Goal: Transaction & Acquisition: Book appointment/travel/reservation

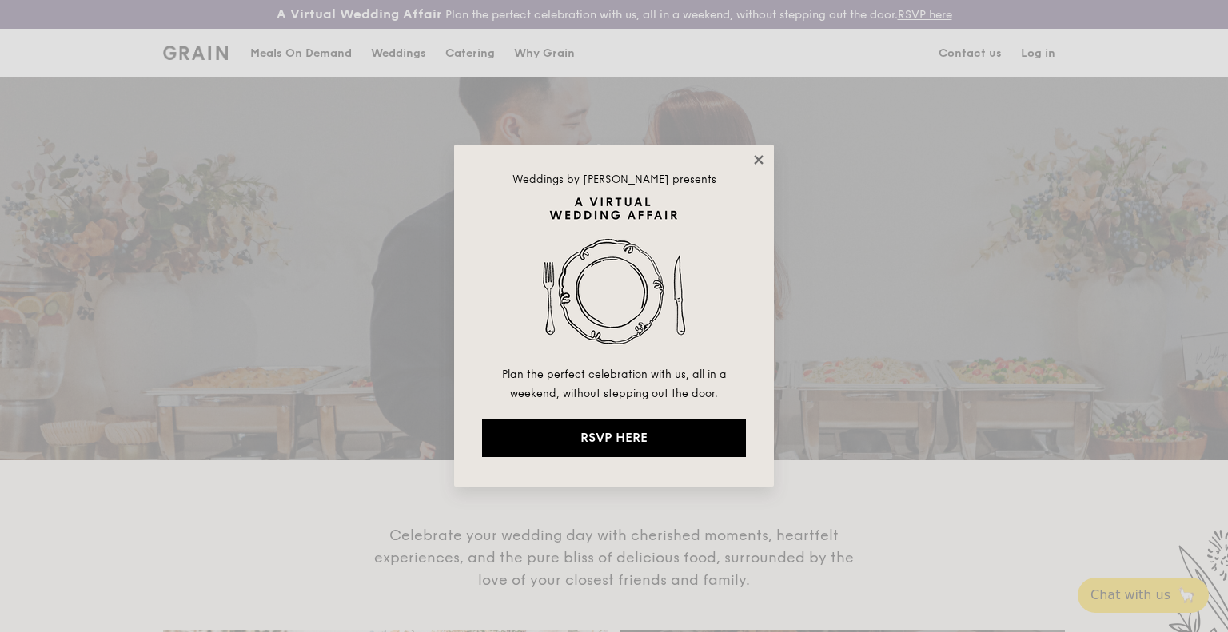
click at [764, 161] on icon at bounding box center [759, 160] width 14 height 14
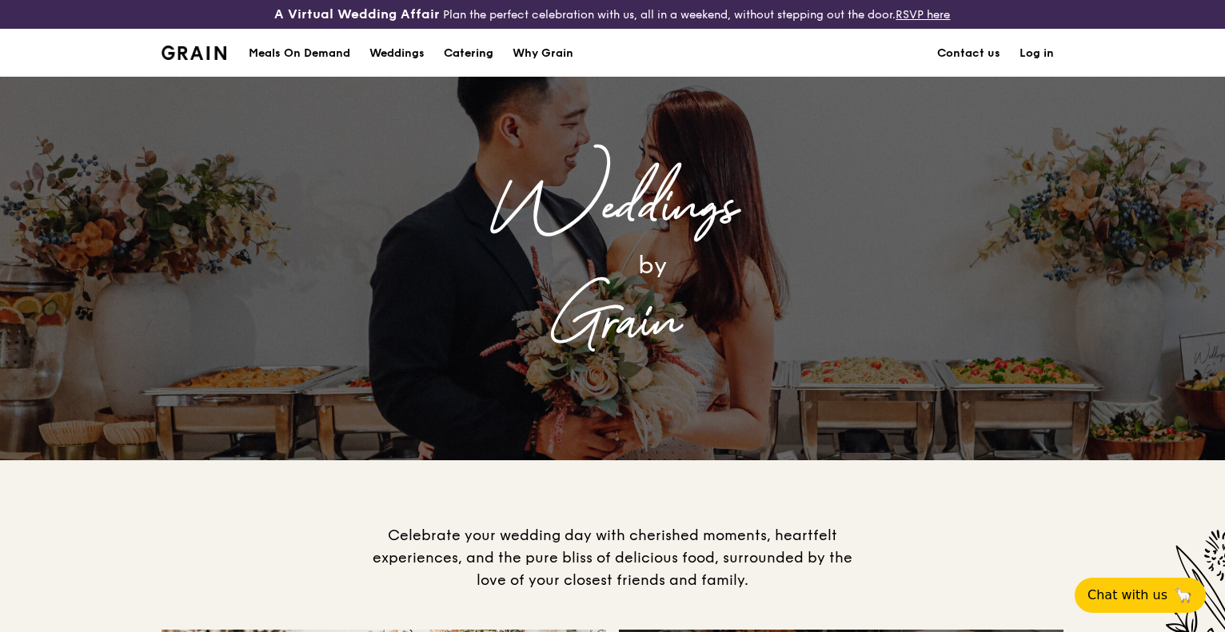
click at [472, 50] on div "Catering" at bounding box center [469, 54] width 50 height 48
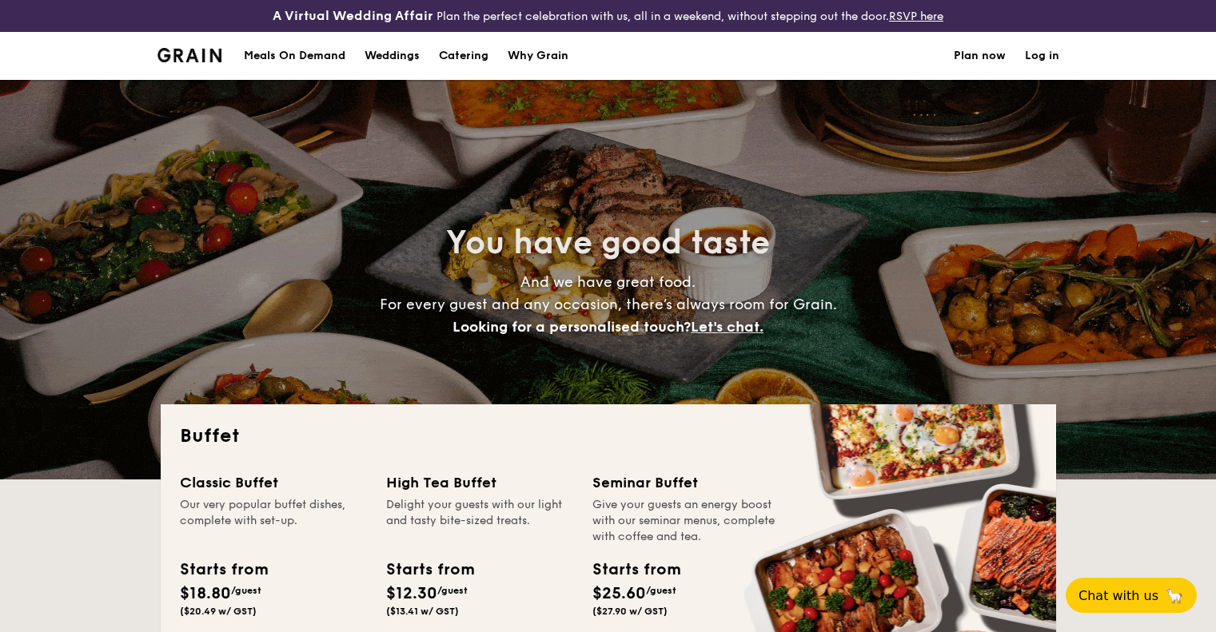
select select
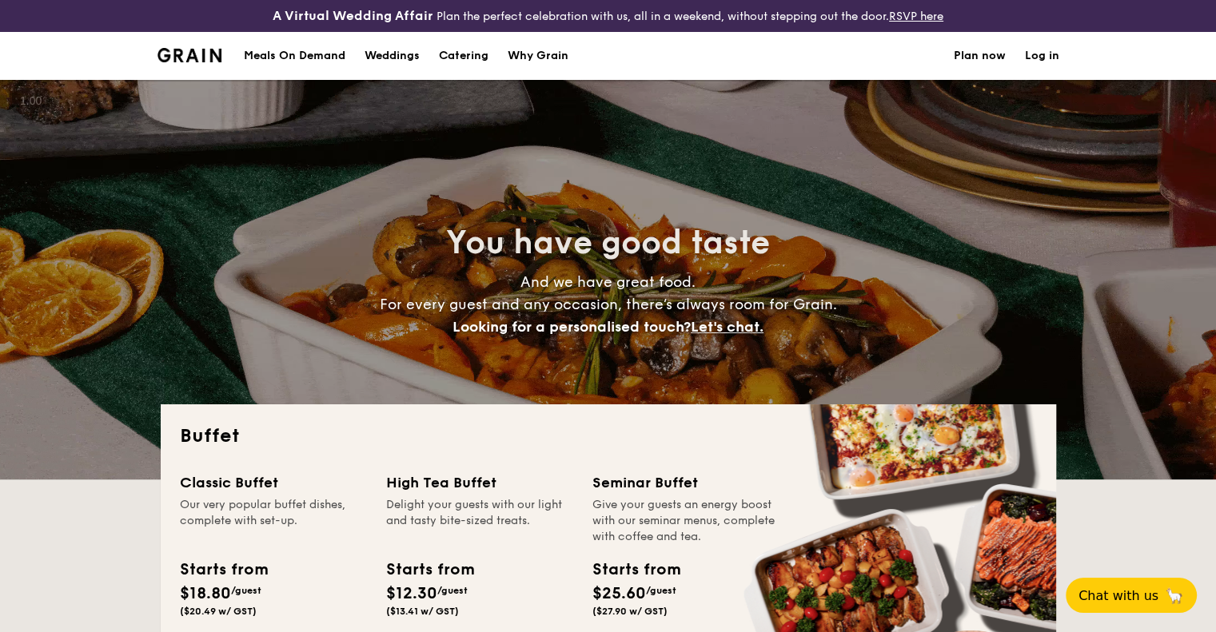
click at [326, 54] on div "Meals On Demand" at bounding box center [295, 56] width 102 height 48
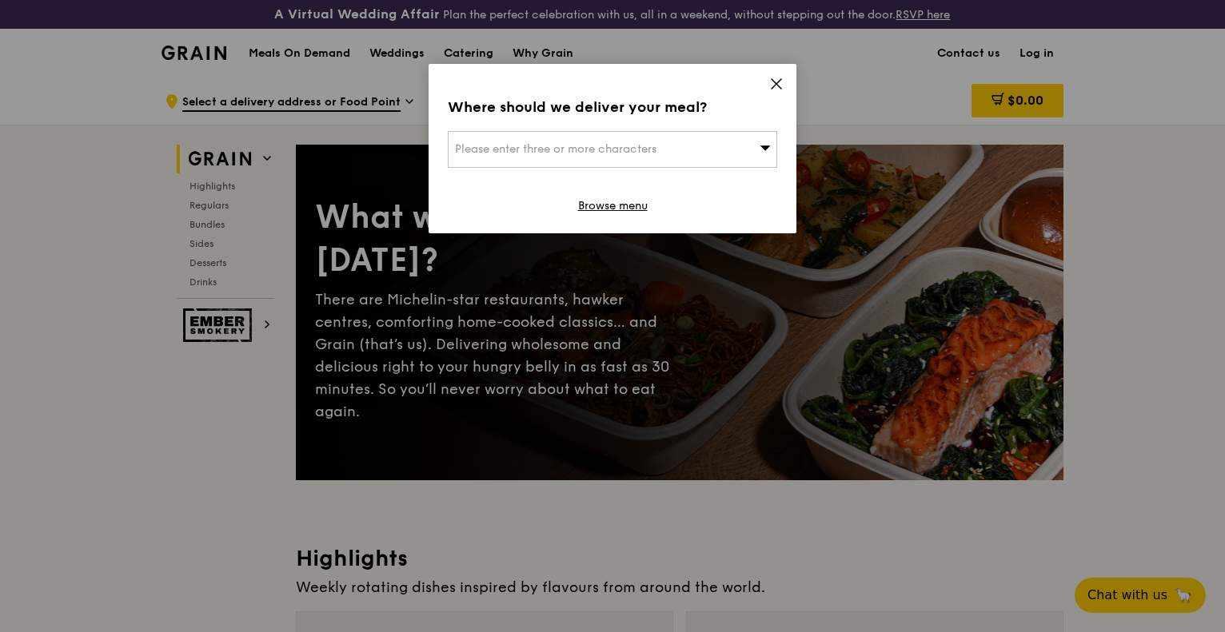
click at [792, 82] on div "Where should we deliver your meal? Please enter three or more characters Browse…" at bounding box center [613, 148] width 368 height 169
click at [783, 82] on div "Where should we deliver your meal? Please enter three or more characters Browse…" at bounding box center [613, 148] width 368 height 169
click at [773, 82] on icon at bounding box center [776, 84] width 14 height 14
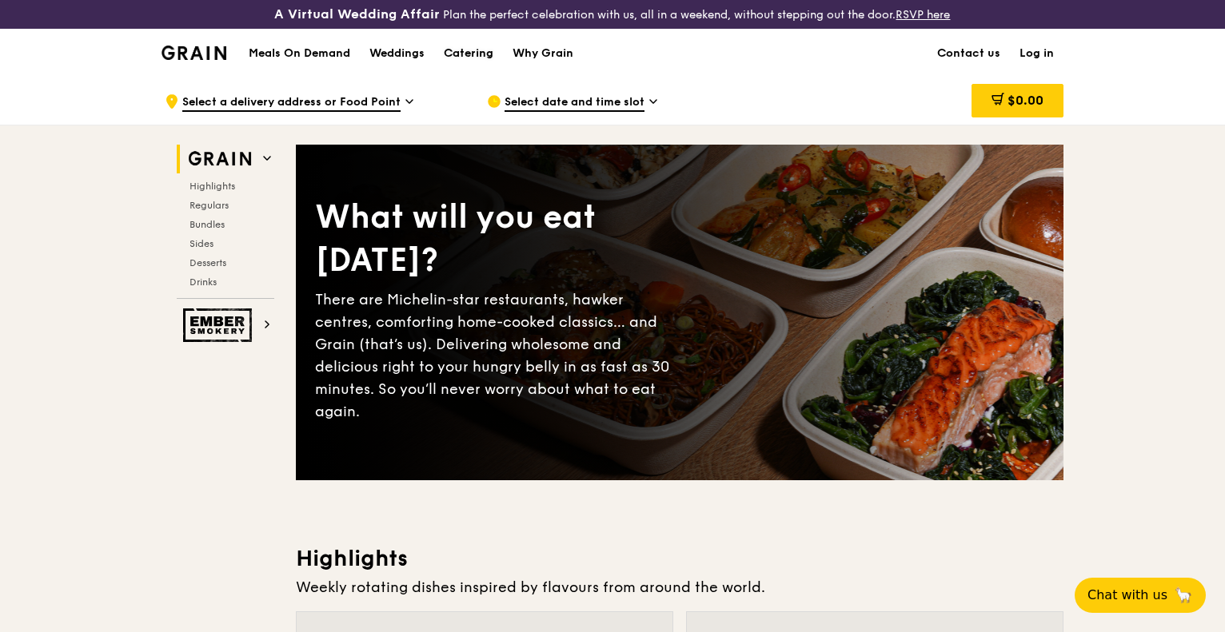
click at [472, 54] on div "Catering" at bounding box center [469, 54] width 50 height 48
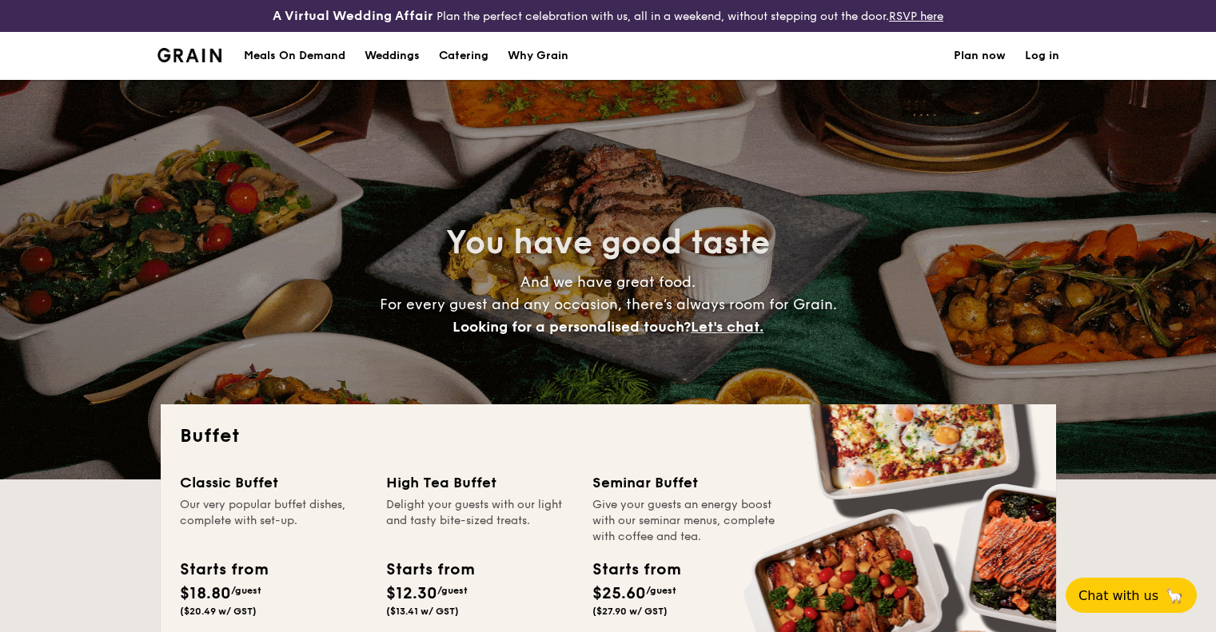
select select
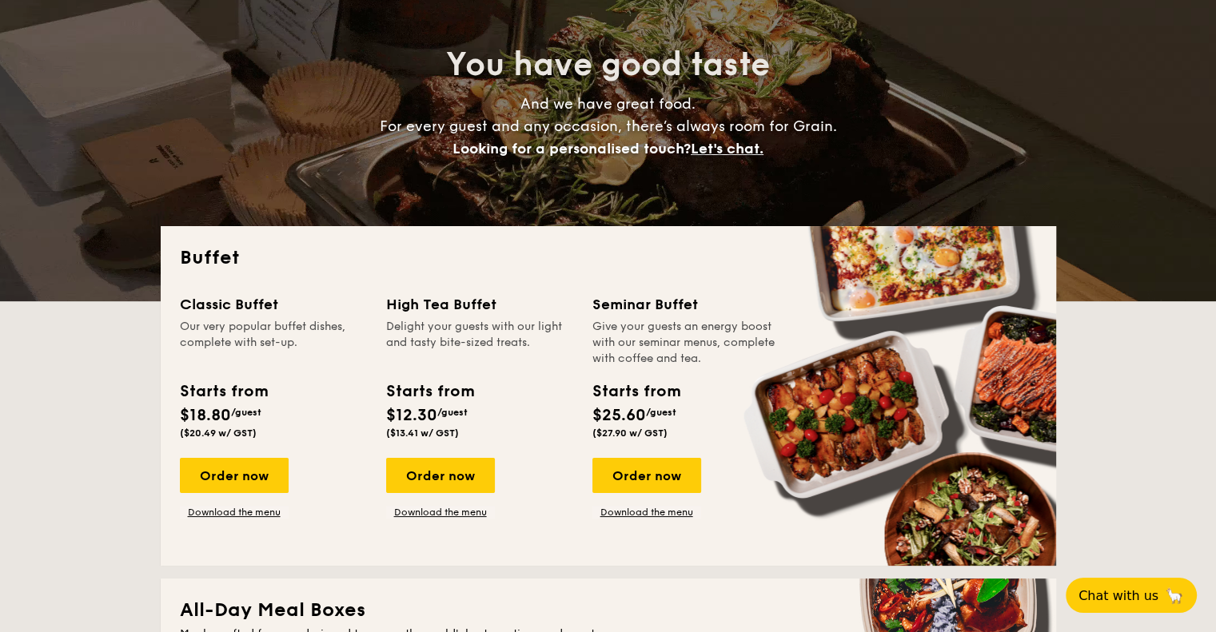
scroll to position [182, 0]
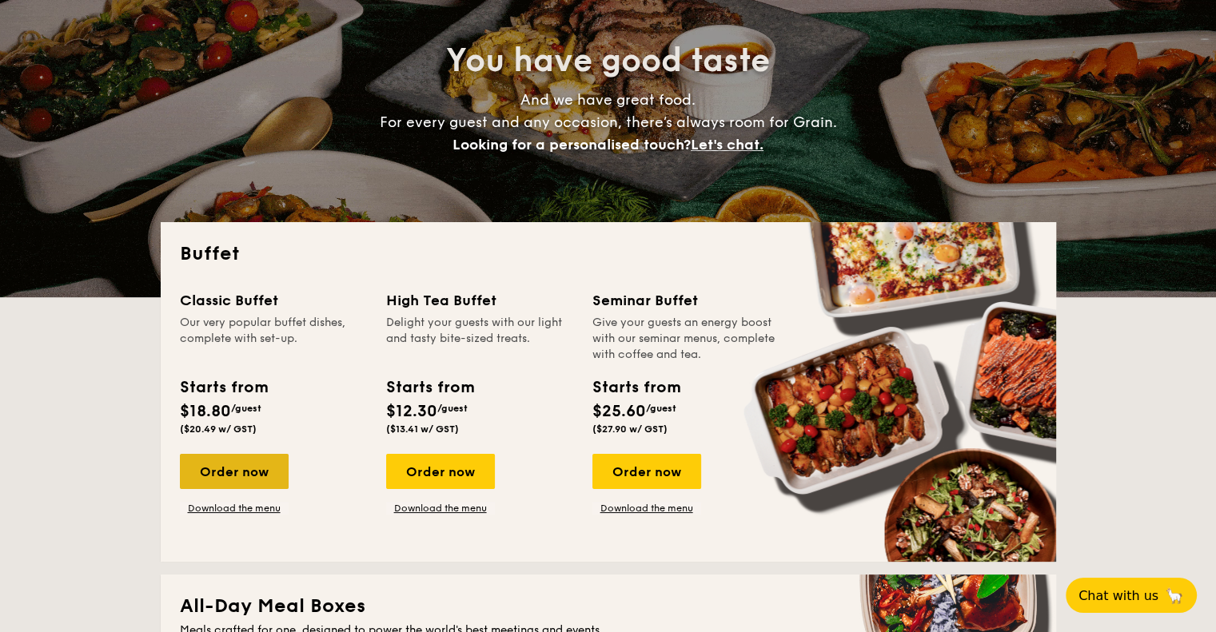
click at [243, 483] on div "Order now" at bounding box center [234, 471] width 109 height 35
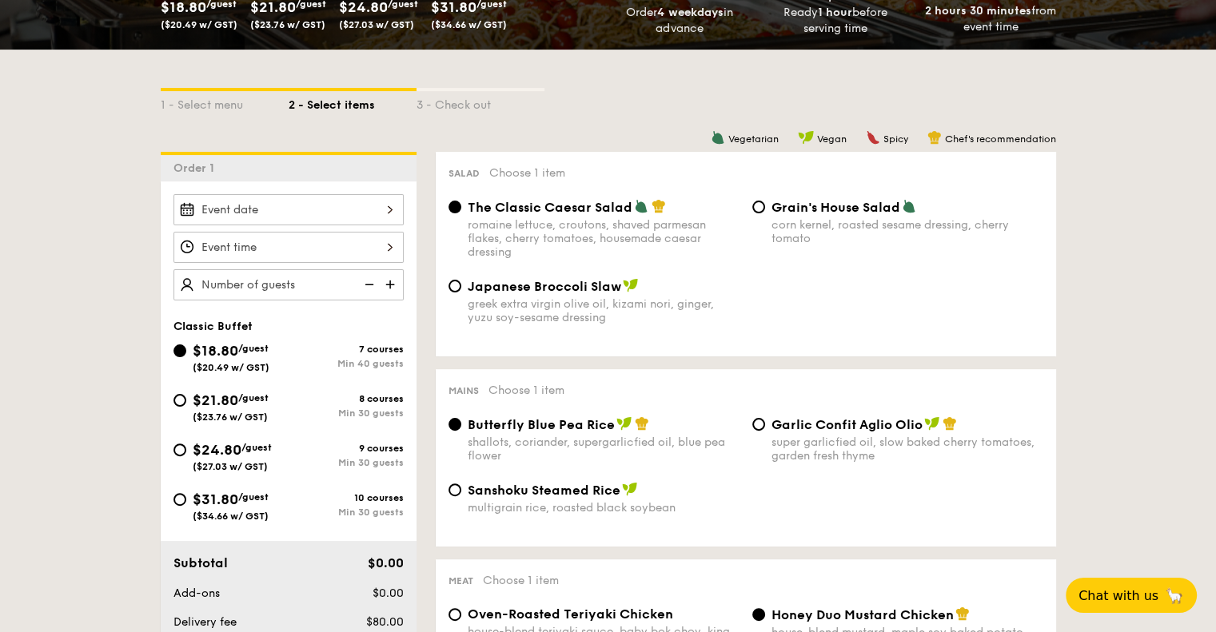
scroll to position [333, 0]
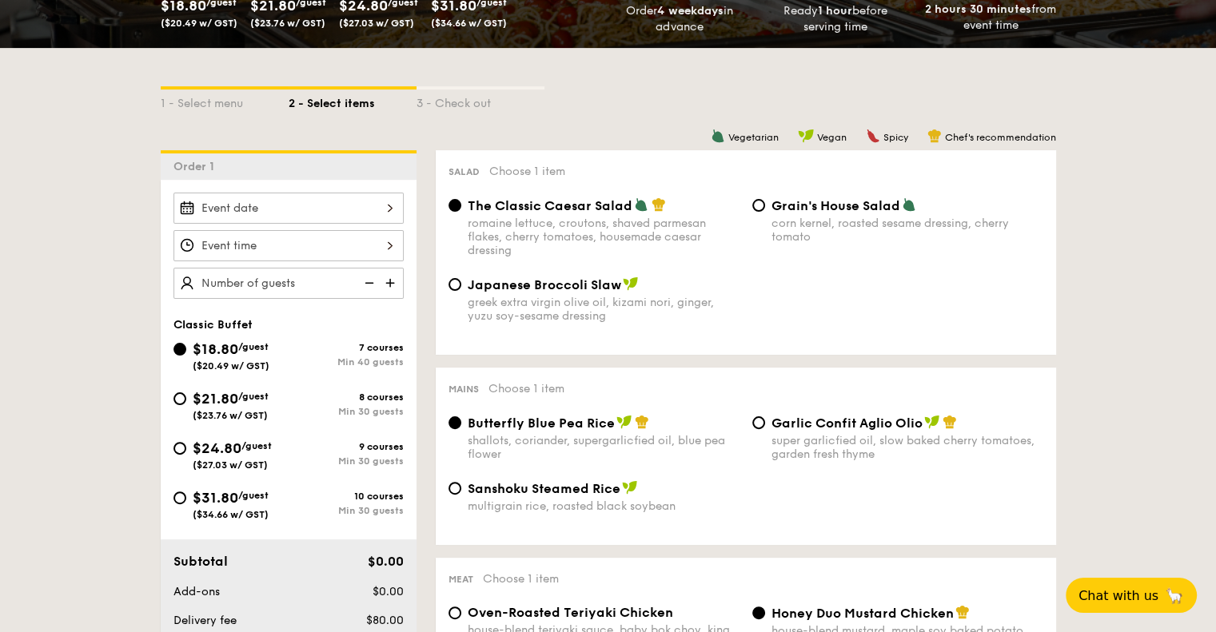
select select
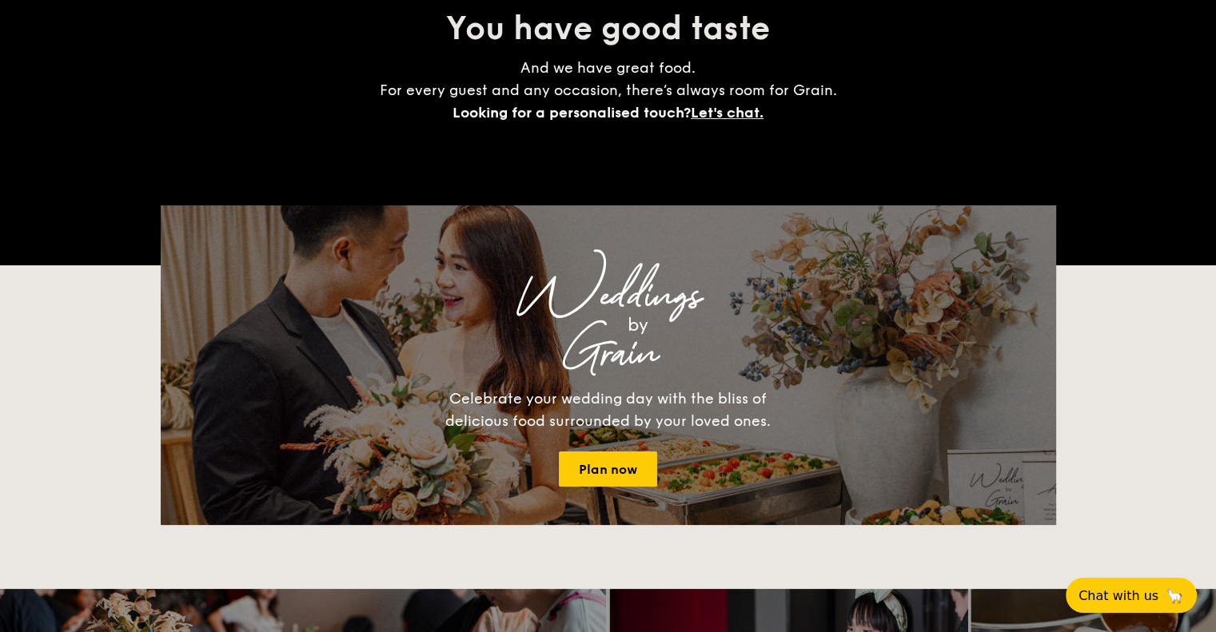
scroll to position [214, 0]
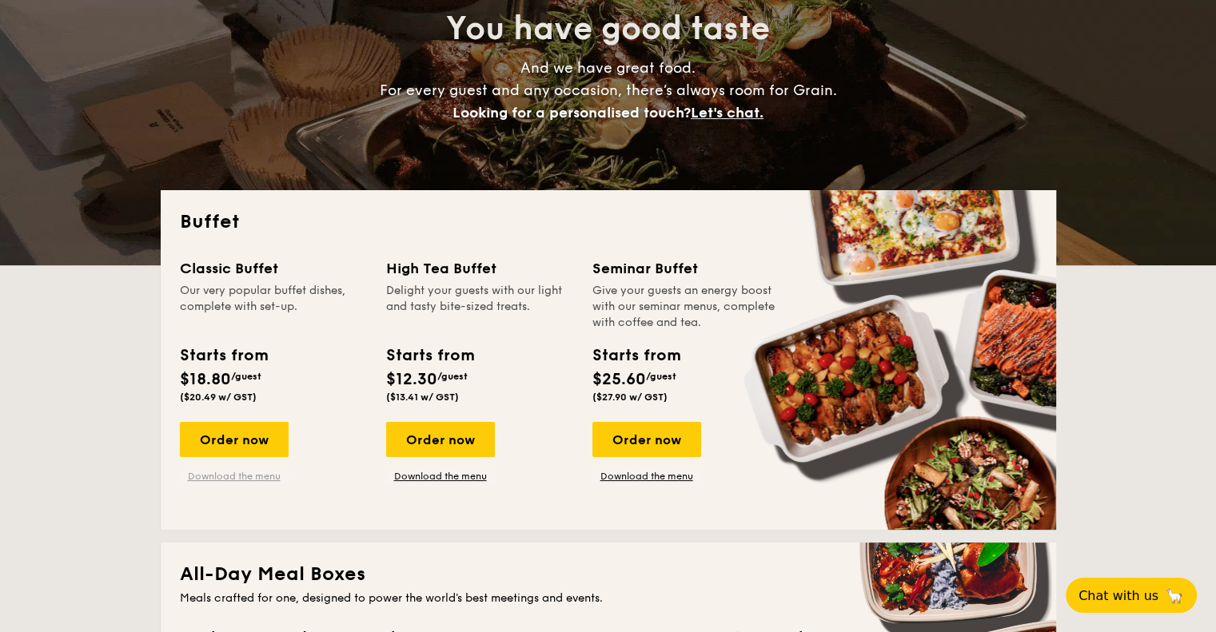
click at [214, 479] on link "Download the menu" at bounding box center [234, 476] width 109 height 13
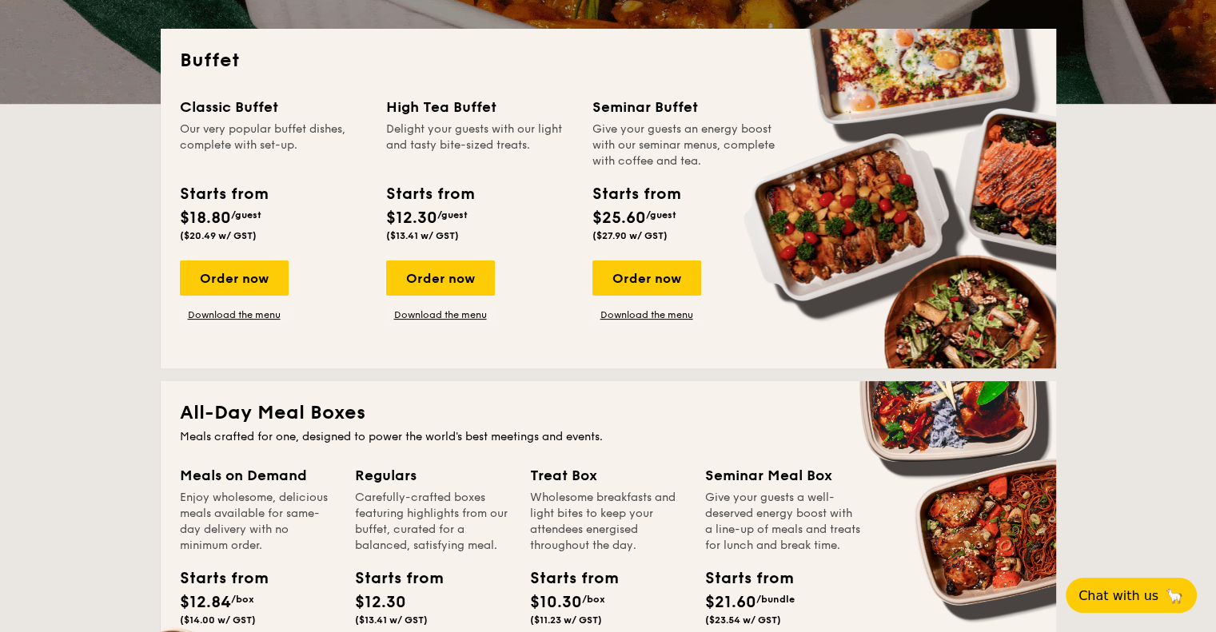
scroll to position [384, 0]
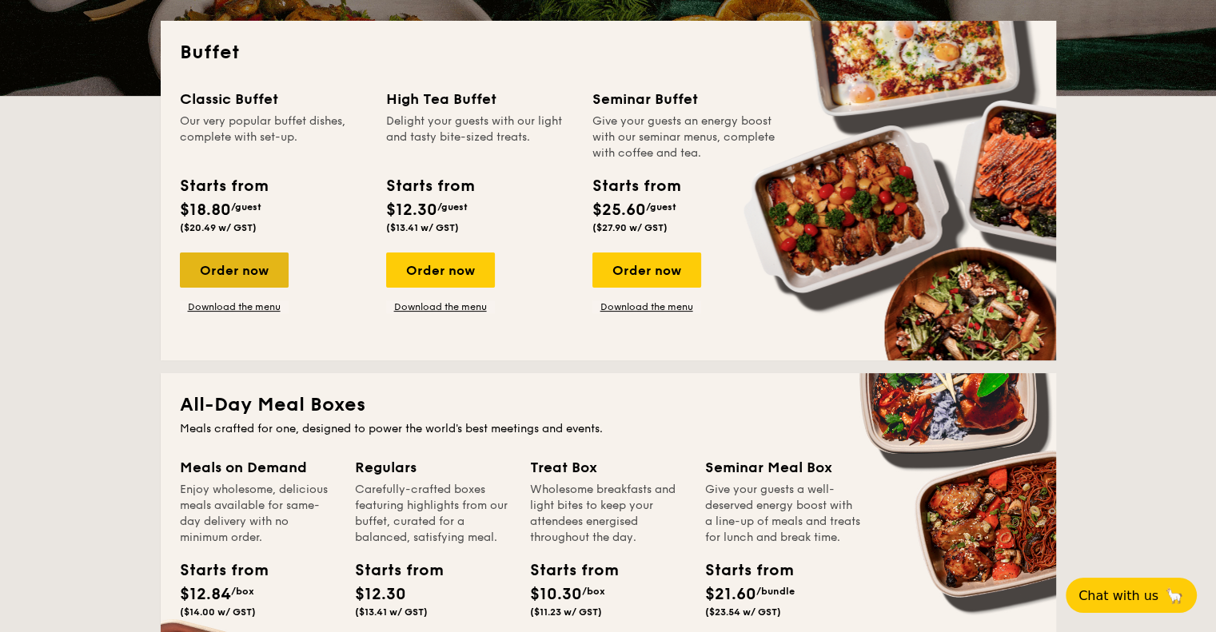
click at [243, 264] on div "Order now" at bounding box center [234, 270] width 109 height 35
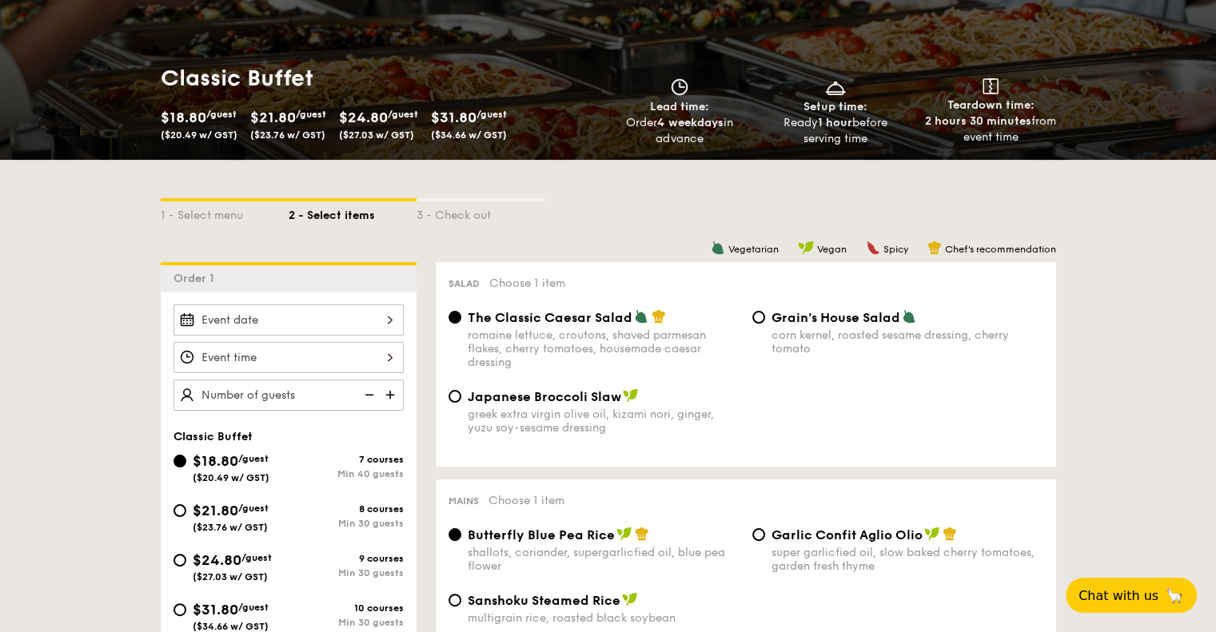
scroll to position [227, 0]
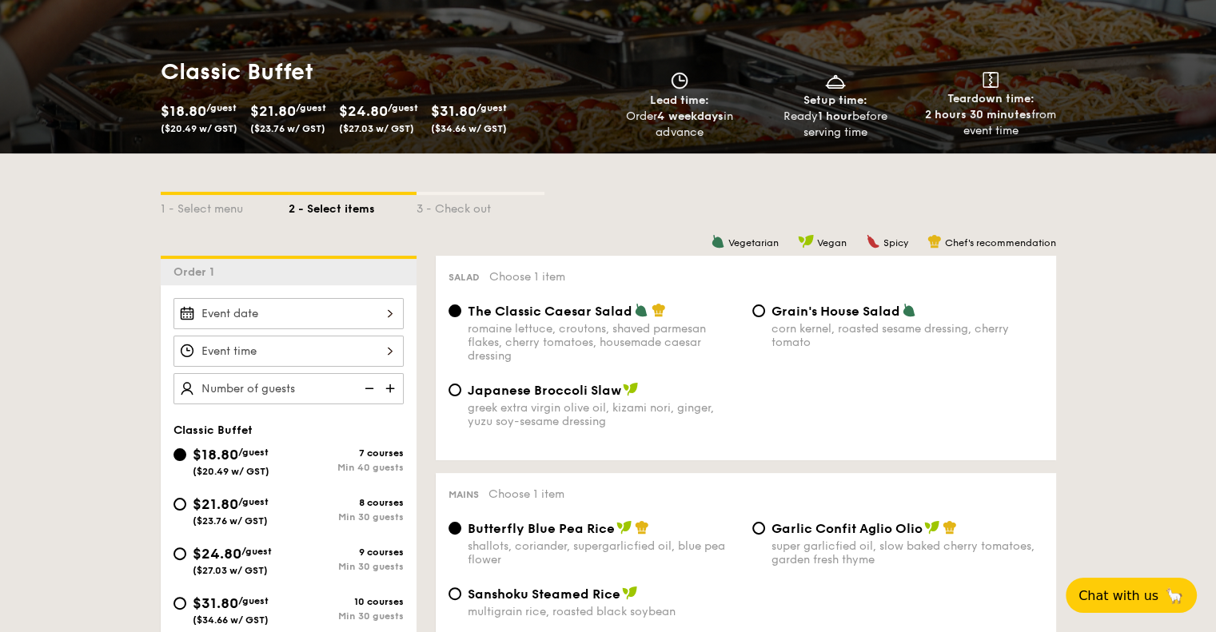
click at [248, 310] on div at bounding box center [288, 313] width 230 height 31
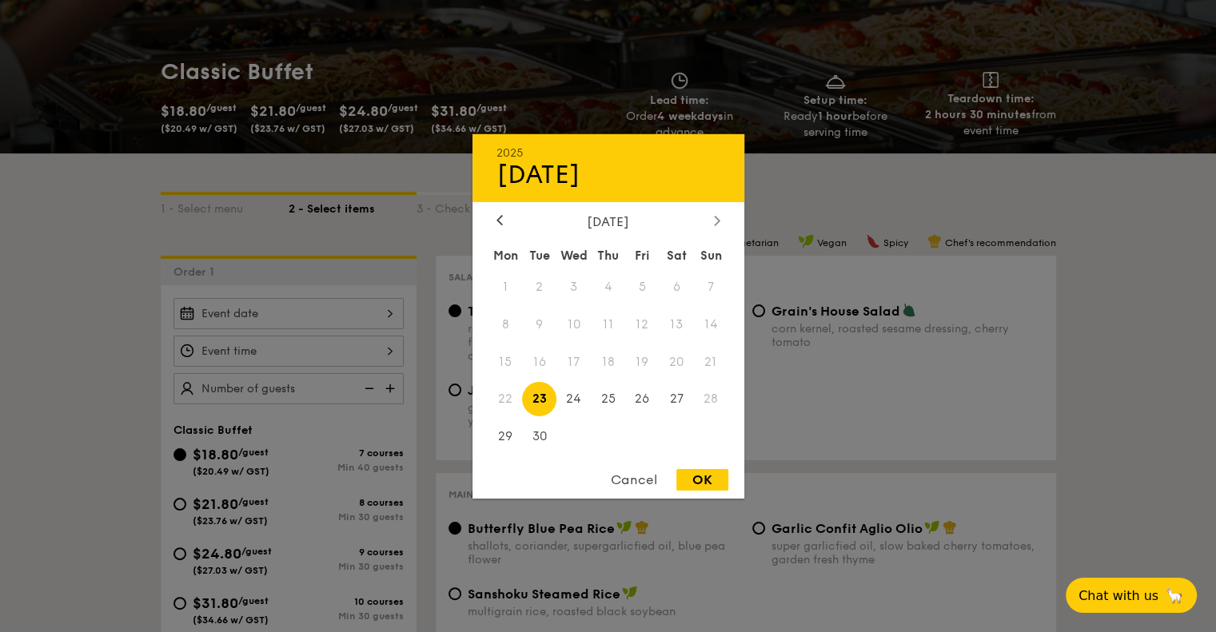
click at [716, 221] on icon at bounding box center [717, 220] width 6 height 10
click at [718, 221] on icon at bounding box center [717, 220] width 6 height 10
click at [682, 283] on span "1" at bounding box center [677, 286] width 34 height 34
click at [696, 479] on div "OK" at bounding box center [702, 480] width 52 height 22
type input "Nov 01, 2025"
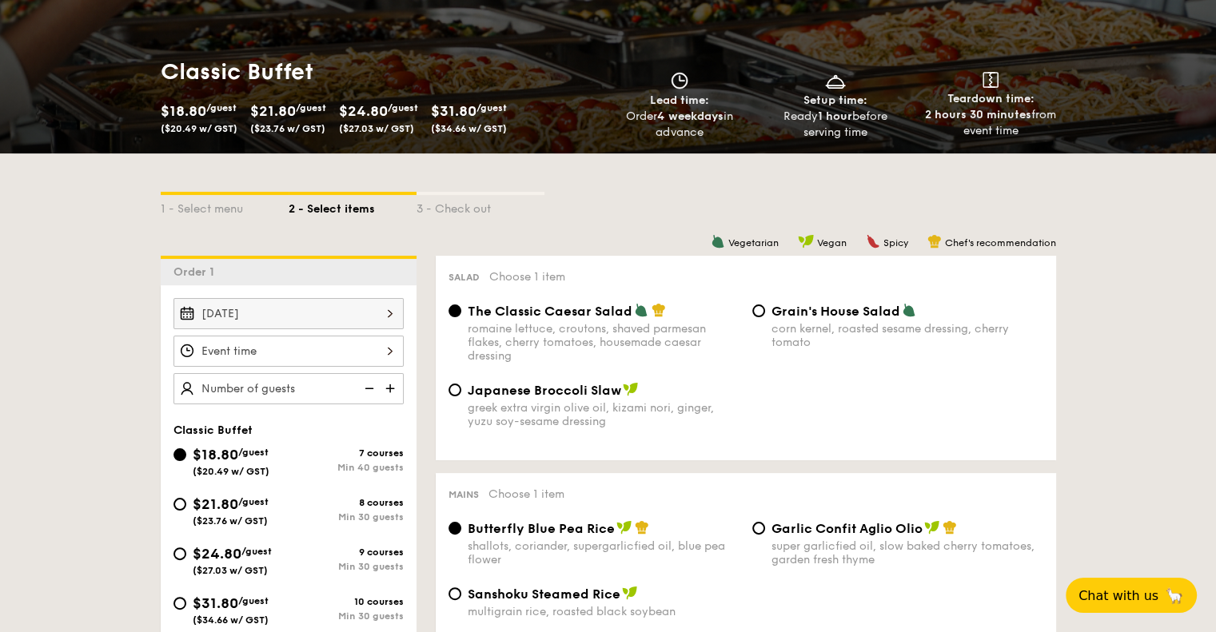
click at [353, 348] on div at bounding box center [288, 351] width 230 height 31
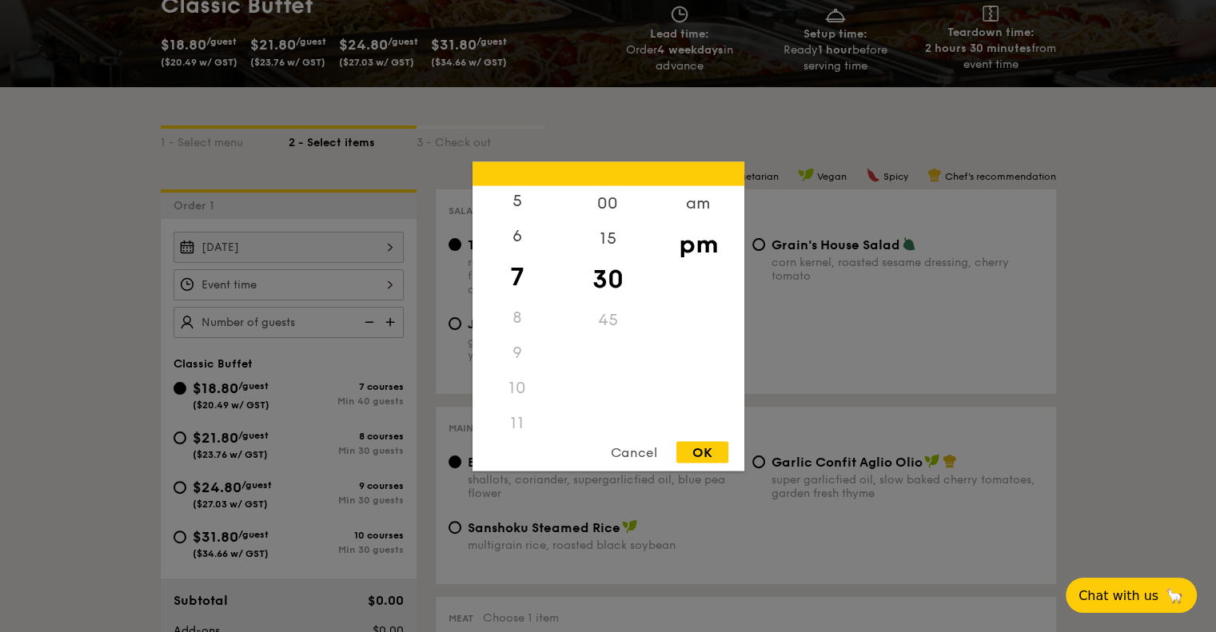
scroll to position [304, 0]
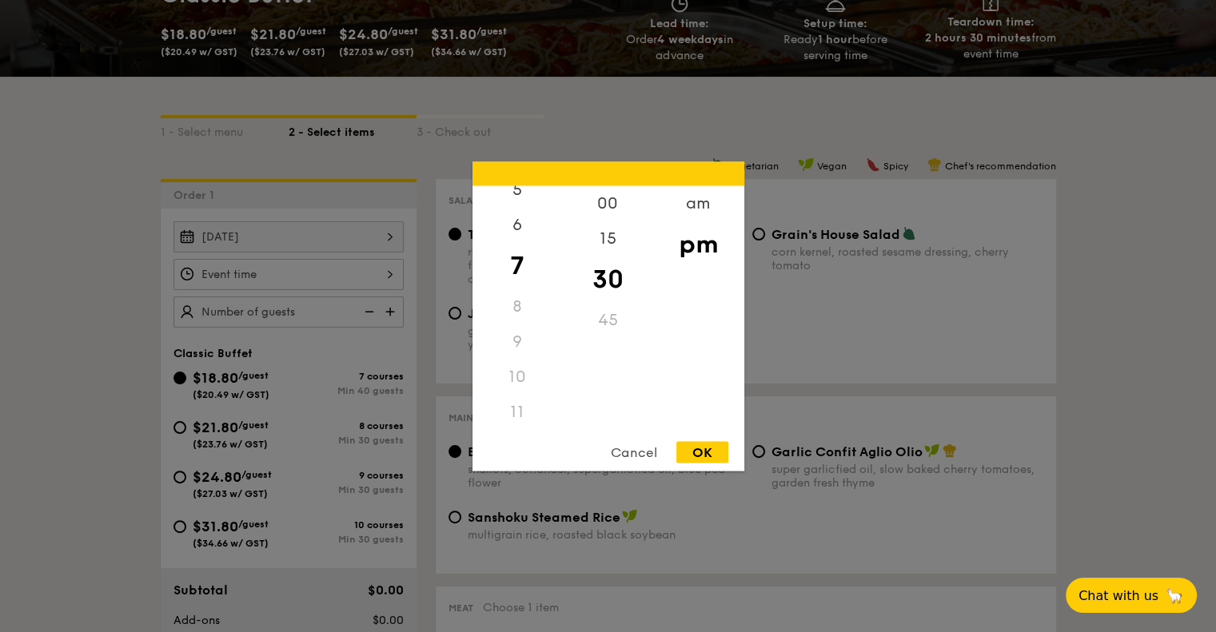
click at [512, 389] on div "10" at bounding box center [517, 376] width 90 height 35
click at [509, 417] on div "11" at bounding box center [517, 411] width 90 height 35
drag, startPoint x: 517, startPoint y: 281, endPoint x: 537, endPoint y: 254, distance: 33.1
click at [537, 254] on div "7" at bounding box center [517, 265] width 90 height 46
click at [691, 200] on div "am" at bounding box center [698, 208] width 90 height 46
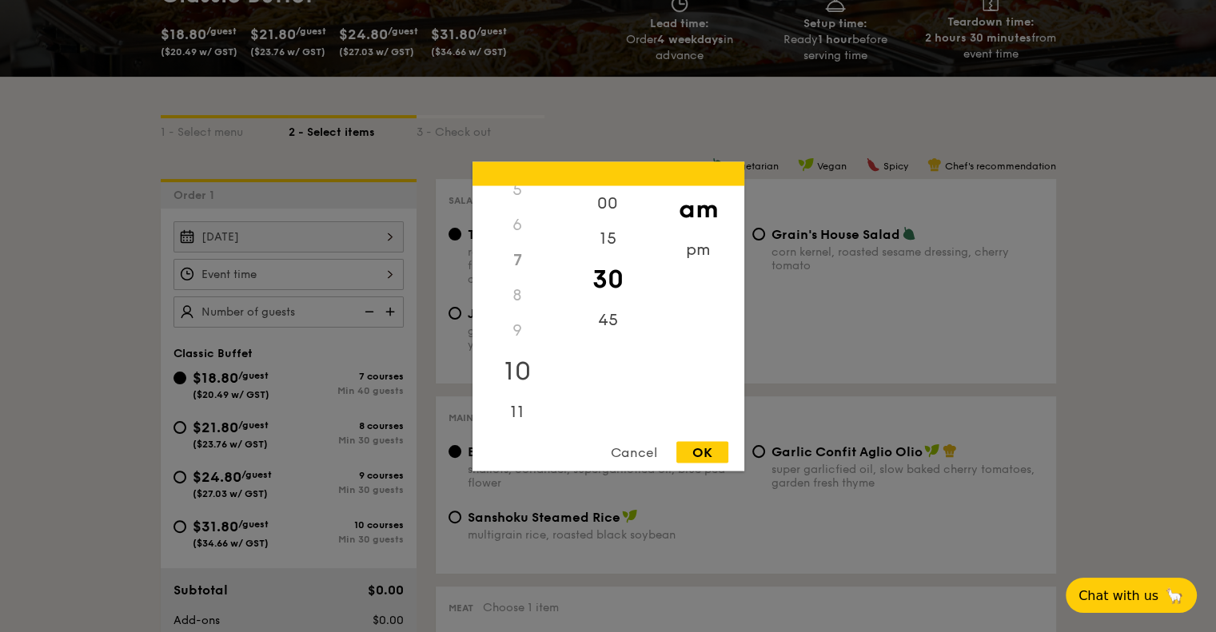
click at [518, 378] on div "10" at bounding box center [517, 371] width 90 height 46
click at [515, 417] on div "11" at bounding box center [517, 406] width 90 height 46
drag, startPoint x: 617, startPoint y: 249, endPoint x: 601, endPoint y: 226, distance: 27.5
click at [601, 226] on div "15" at bounding box center [608, 244] width 90 height 46
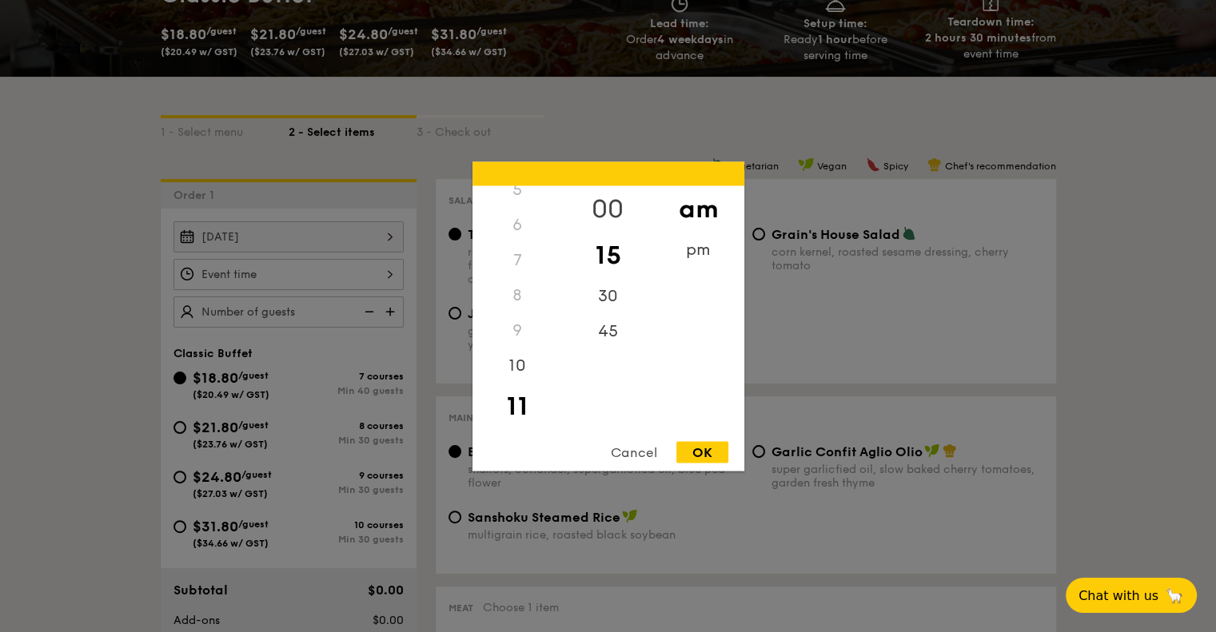
click at [605, 205] on div "00" at bounding box center [608, 208] width 90 height 46
click at [716, 446] on div "OK" at bounding box center [702, 452] width 52 height 22
type input "11:00AM"
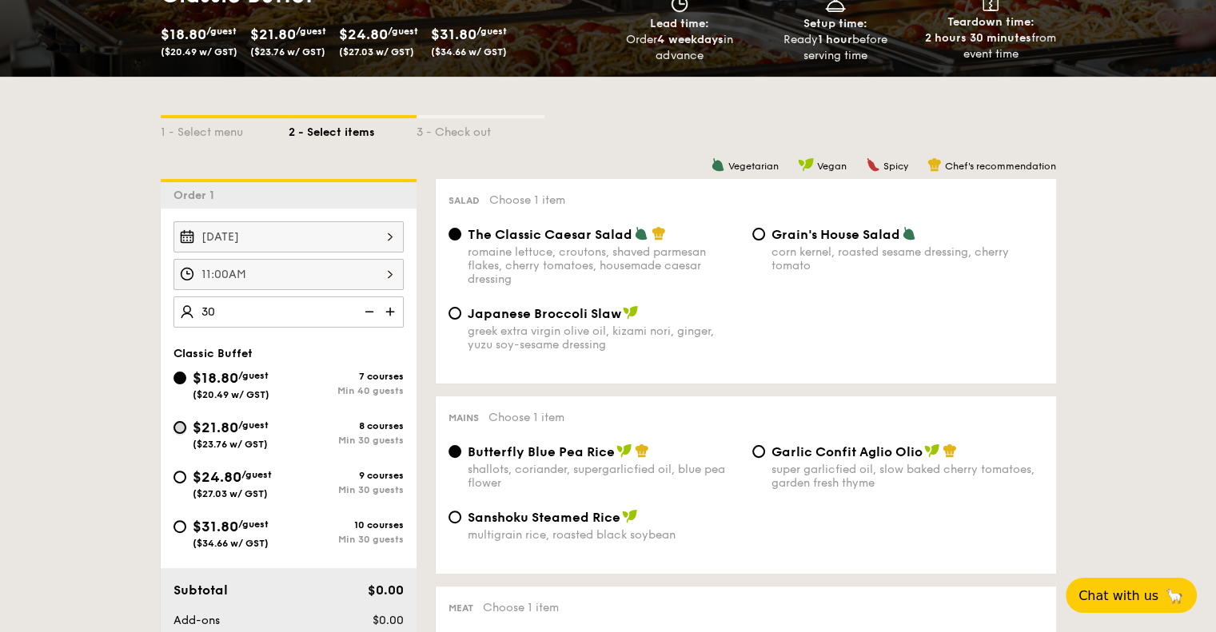
type input "40 guests"
click at [178, 431] on input "$21.80 /guest ($23.76 w/ GST) 8 courses Min 30 guests" at bounding box center [179, 427] width 13 height 13
radio input "true"
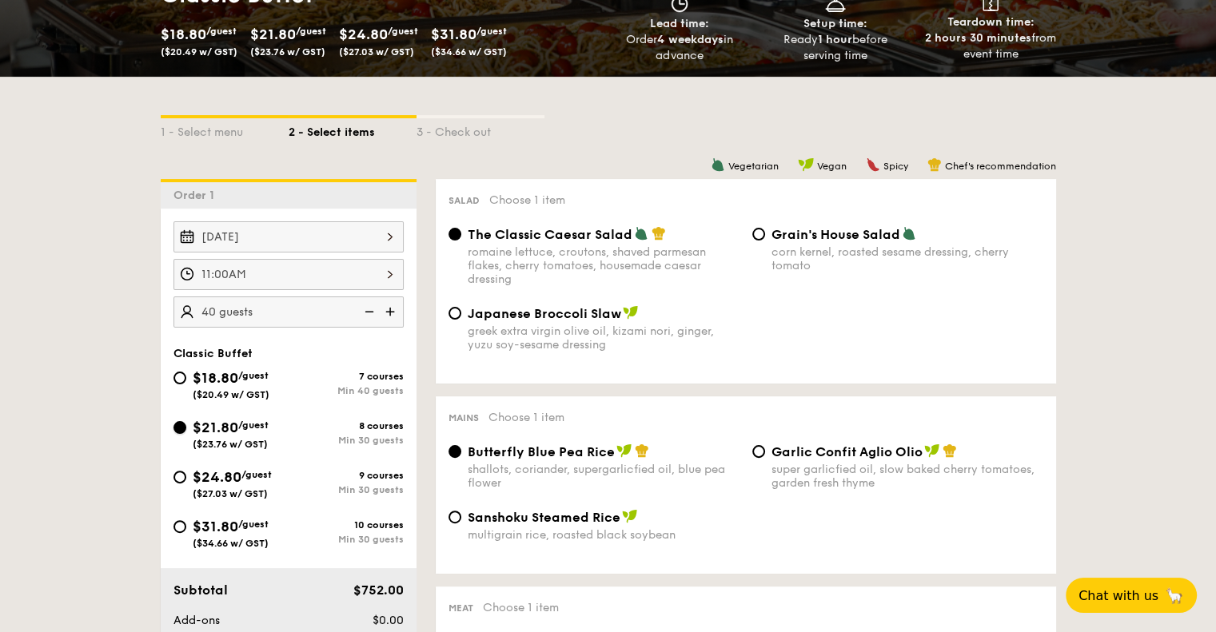
radio input "true"
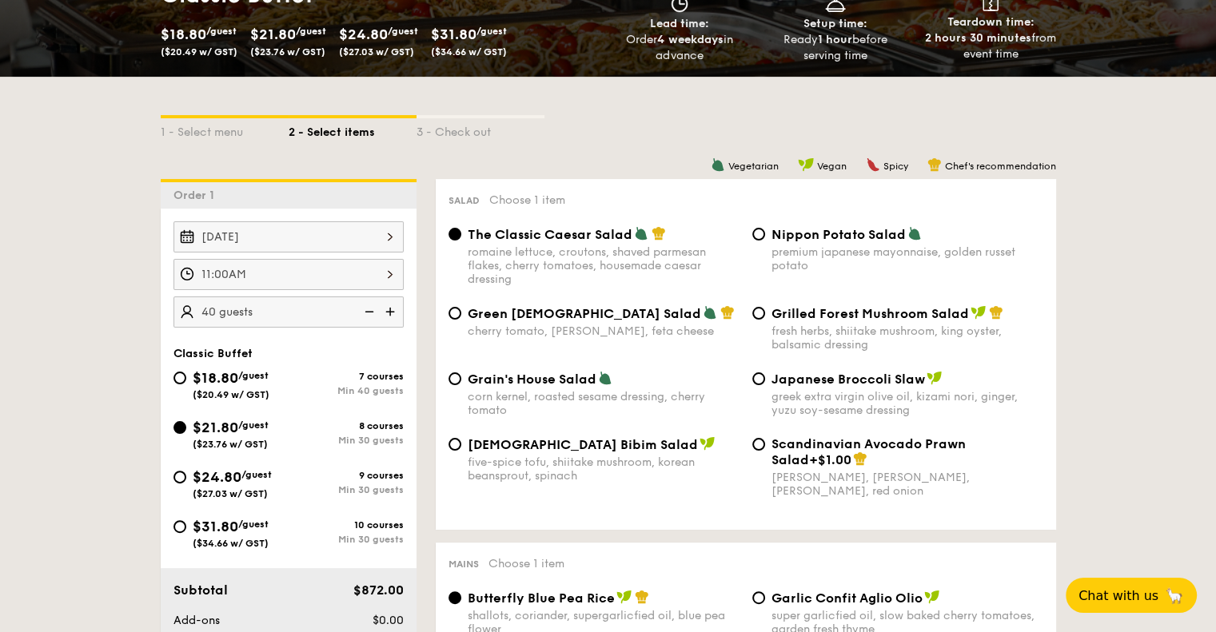
click at [314, 281] on div "11:00AM" at bounding box center [288, 274] width 230 height 31
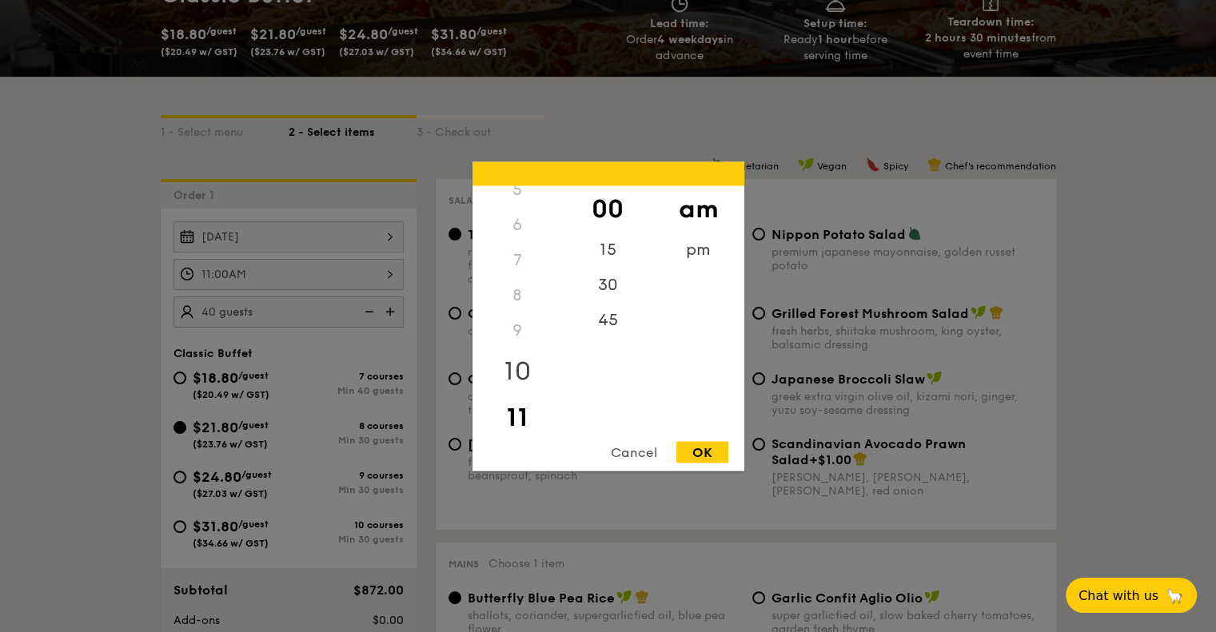
click at [525, 364] on div "10" at bounding box center [517, 371] width 90 height 46
click at [611, 199] on div "00" at bounding box center [608, 202] width 90 height 35
click at [713, 447] on div "OK" at bounding box center [702, 452] width 52 height 22
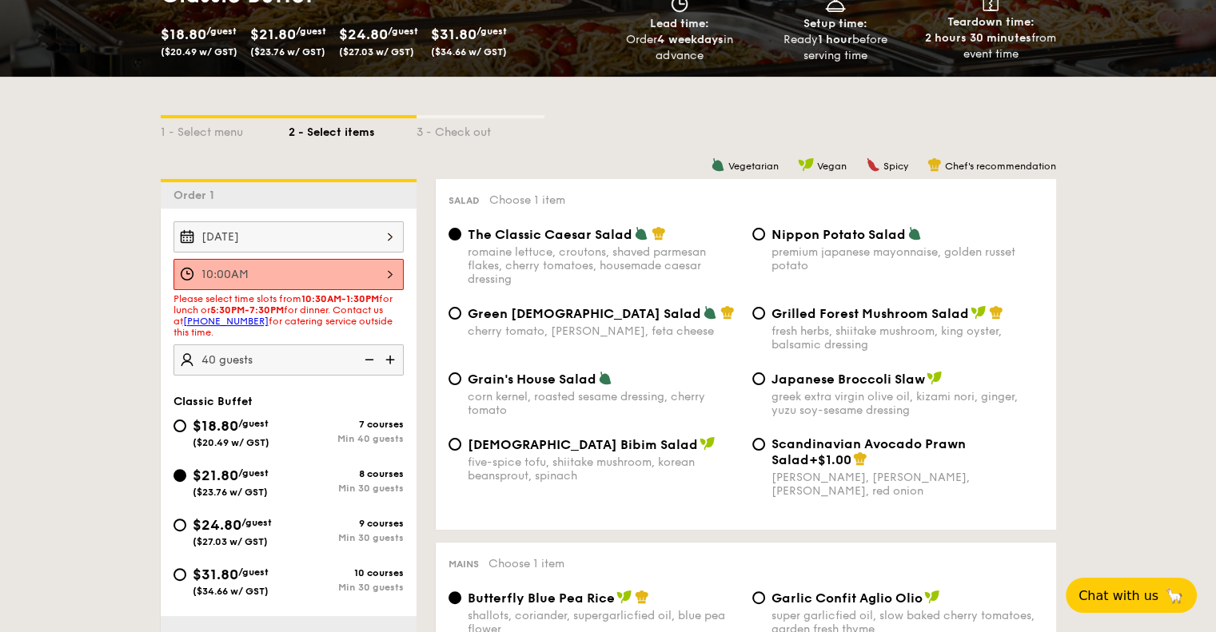
click at [317, 277] on div "10:00AM" at bounding box center [288, 274] width 230 height 31
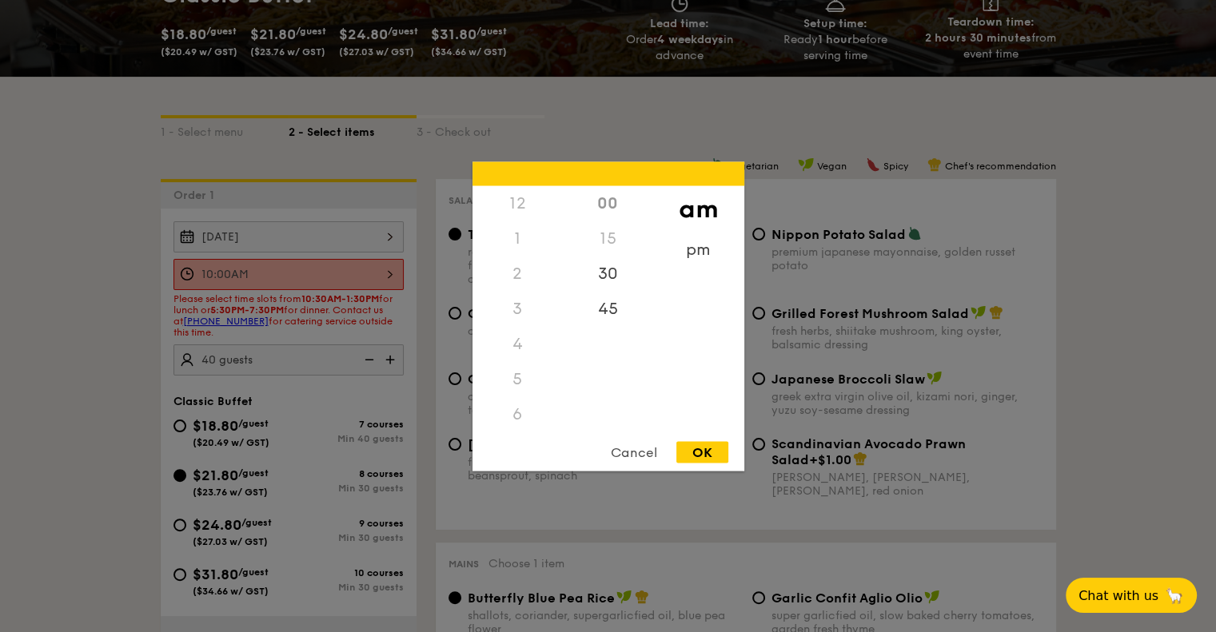
scroll to position [176, 0]
click at [75, 325] on div at bounding box center [608, 316] width 1216 height 632
click at [280, 274] on div "10:00AM 12 1 2 3 4 5 6 7 8 9 10 11 00 15 30 45 am pm Cancel OK" at bounding box center [288, 274] width 230 height 31
click at [601, 269] on div "30" at bounding box center [608, 279] width 90 height 46
click at [713, 446] on div "OK" at bounding box center [702, 452] width 52 height 22
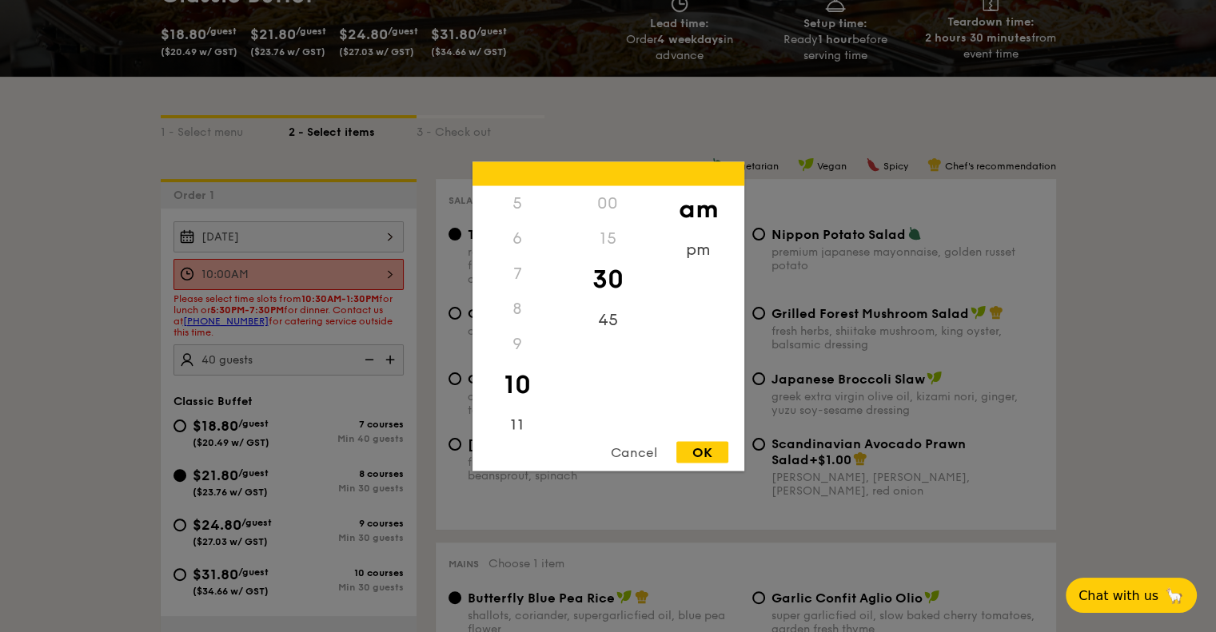
type input "10:30AM"
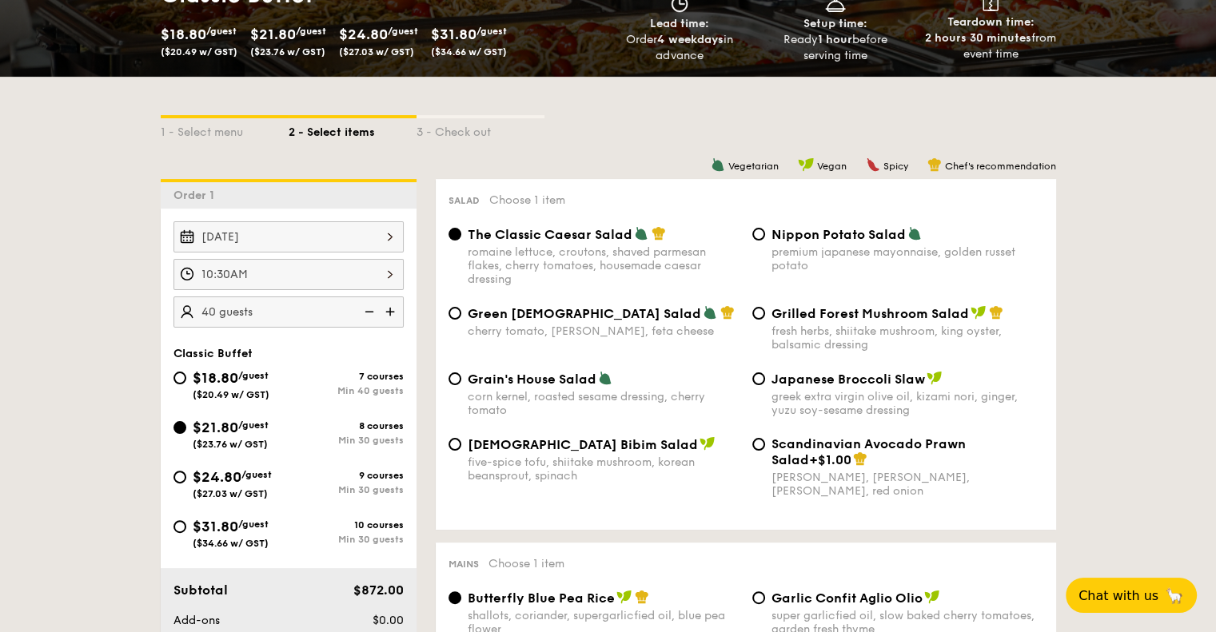
click at [296, 268] on div "10:30AM" at bounding box center [288, 274] width 230 height 31
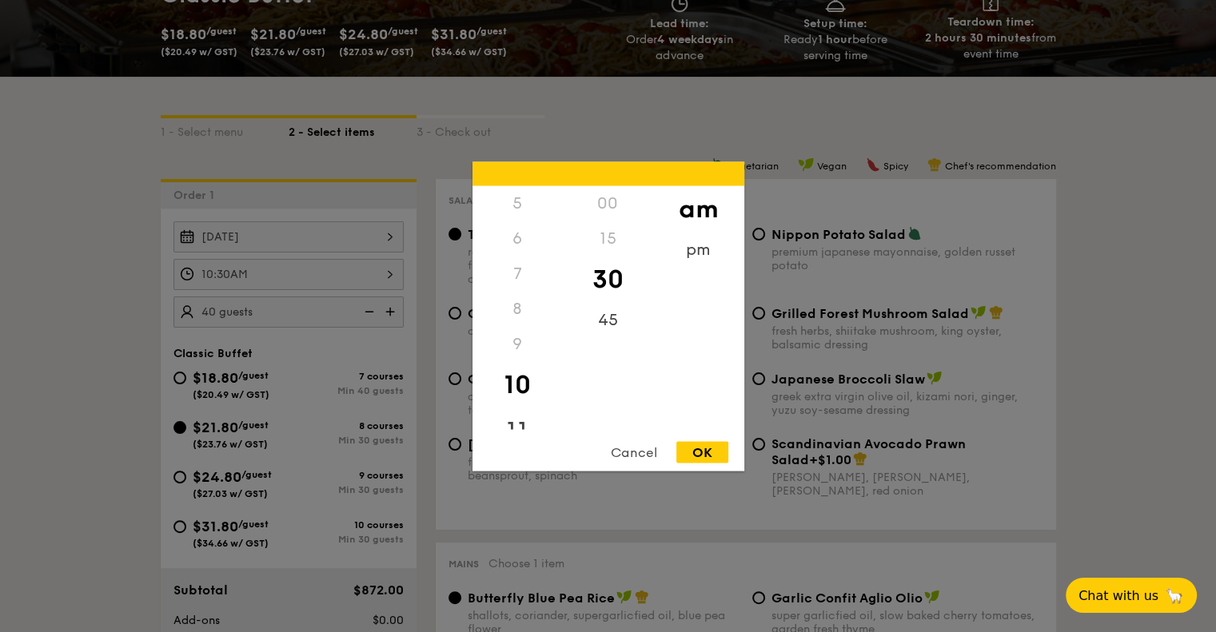
click at [518, 421] on div "11" at bounding box center [517, 431] width 90 height 46
click at [609, 211] on div "00" at bounding box center [608, 208] width 90 height 46
click at [521, 375] on div "10" at bounding box center [517, 384] width 90 height 46
click at [610, 279] on div "30" at bounding box center [608, 279] width 90 height 46
click at [714, 446] on div "OK" at bounding box center [702, 452] width 52 height 22
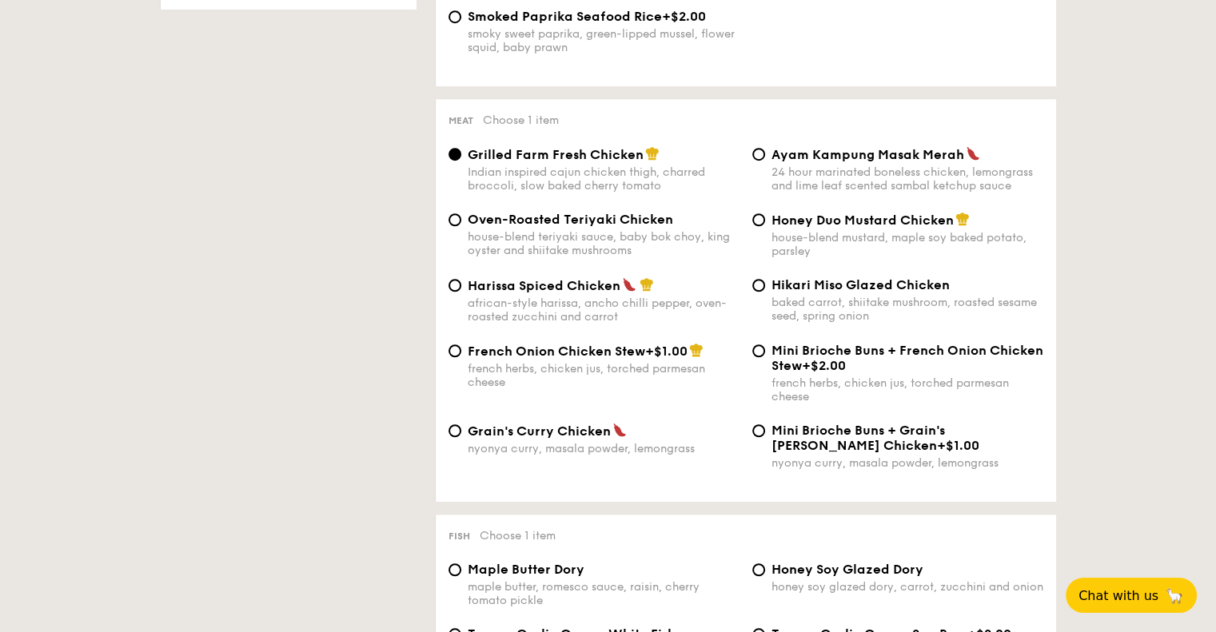
scroll to position [1138, 0]
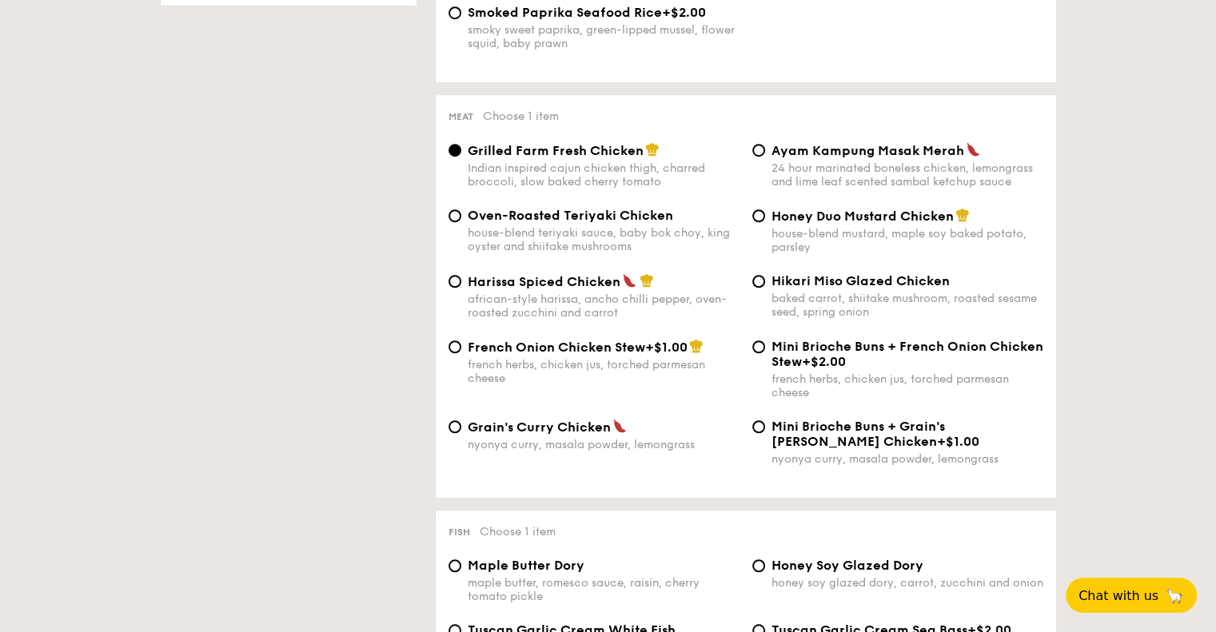
type input "40 guests"
click at [863, 464] on div "Mini Brioche Buns + Grain's Curry Chicken +$1.00 nyonya curry, masala powder, l…" at bounding box center [907, 442] width 272 height 47
click at [765, 433] on input "Mini Brioche Buns + Grain's Curry Chicken +$1.00 nyonya curry, masala powder, l…" at bounding box center [758, 427] width 13 height 13
radio input "true"
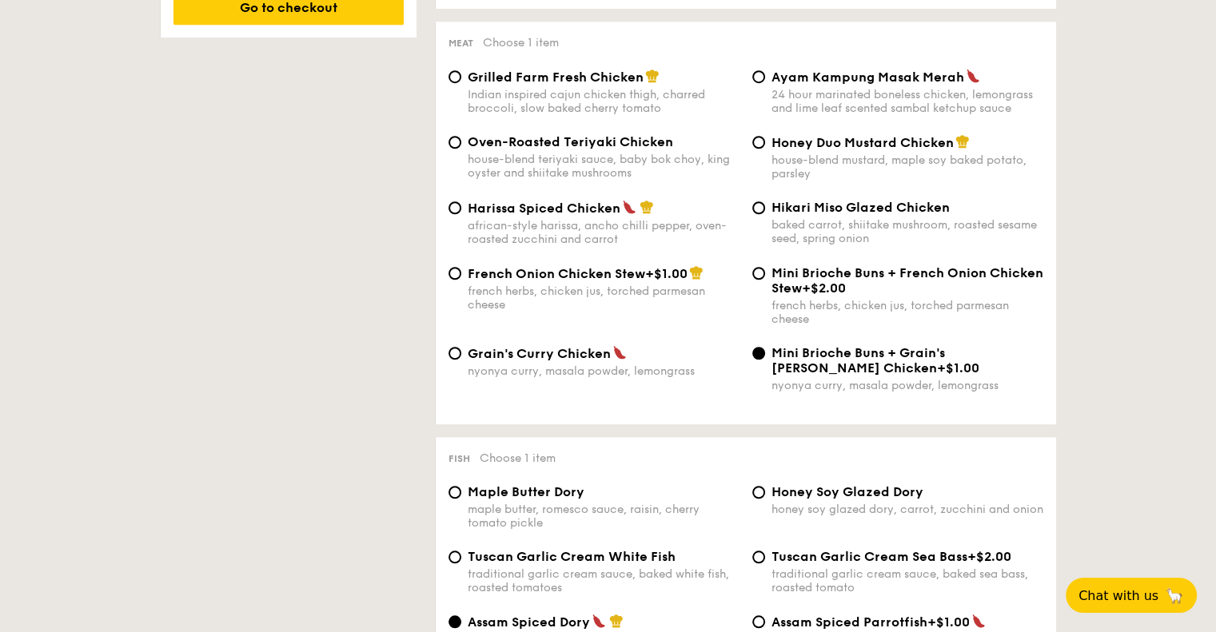
click at [544, 378] on div "nyonya curry, masala powder, lemongrass" at bounding box center [604, 372] width 272 height 14
click at [461, 360] on input "Grain's Curry Chicken nyonya curry, masala powder, lemongrass" at bounding box center [455, 353] width 13 height 13
radio input "true"
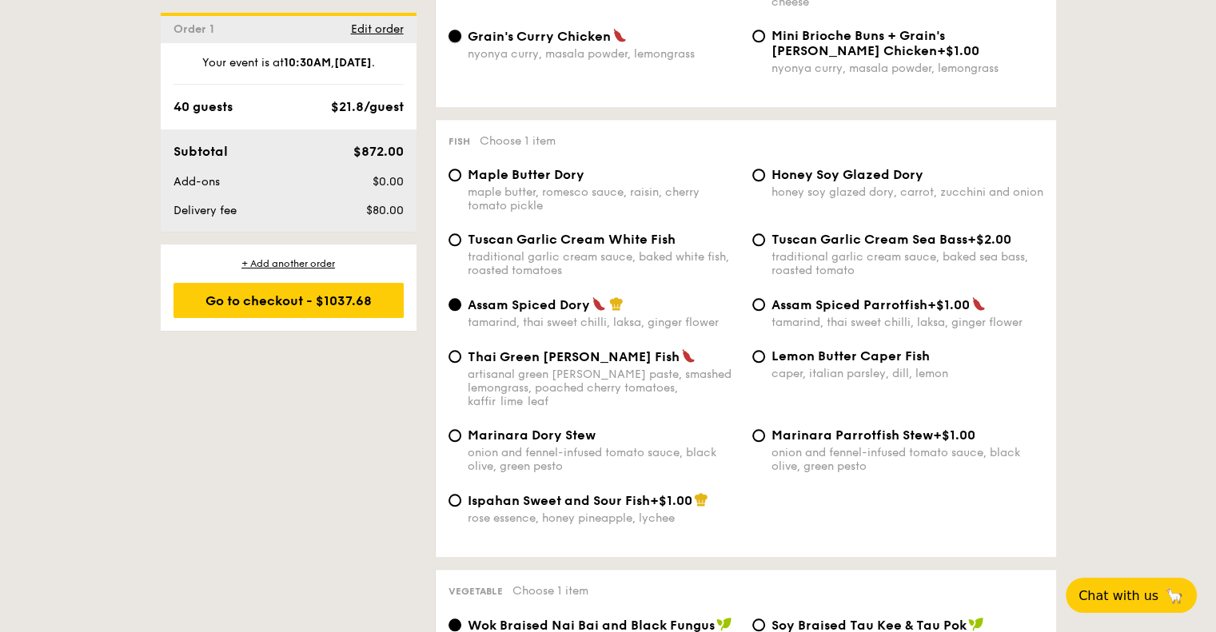
scroll to position [1530, 0]
